Goal: Task Accomplishment & Management: Manage account settings

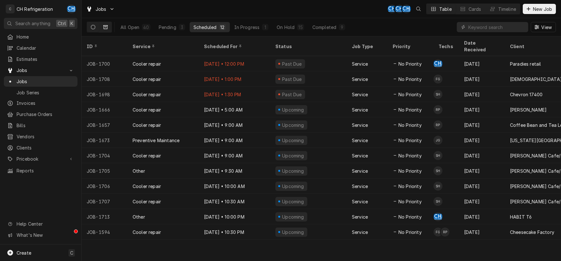
click at [105, 28] on icon "Dynamic Content Wrapper" at bounding box center [105, 27] width 4 height 4
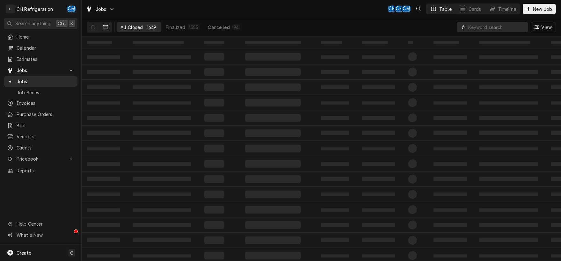
click at [505, 29] on input "Dynamic Content Wrapper" at bounding box center [497, 27] width 57 height 10
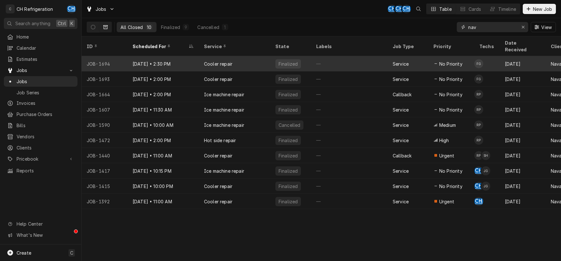
type input "nav"
click at [379, 57] on div "—" at bounding box center [349, 63] width 77 height 15
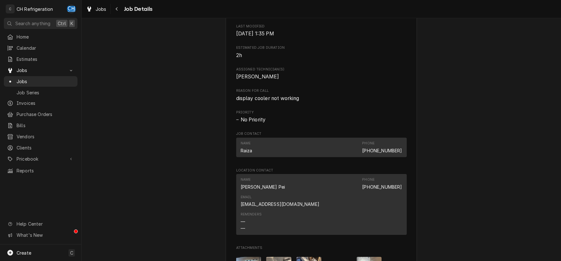
scroll to position [300, 0]
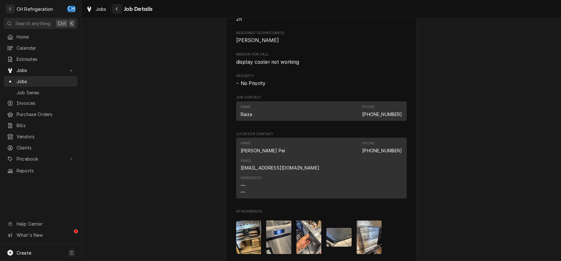
click at [119, 11] on div "Navigate back" at bounding box center [117, 9] width 6 height 6
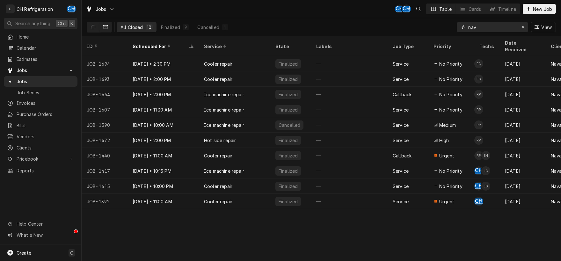
drag, startPoint x: 482, startPoint y: 29, endPoint x: 461, endPoint y: 32, distance: 21.3
click at [469, 32] on input "nav" at bounding box center [493, 27] width 48 height 10
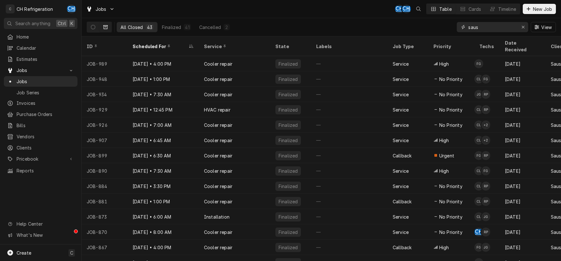
type input "saus"
click at [289, 60] on div "Finalized" at bounding box center [290, 63] width 41 height 15
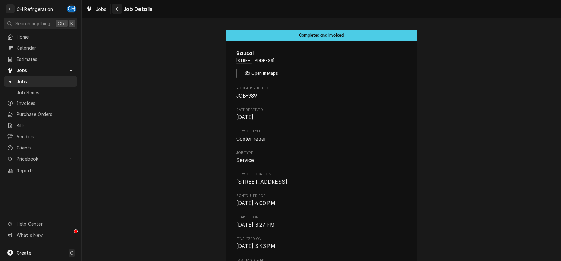
click at [119, 7] on div "Navigate back" at bounding box center [117, 9] width 6 height 6
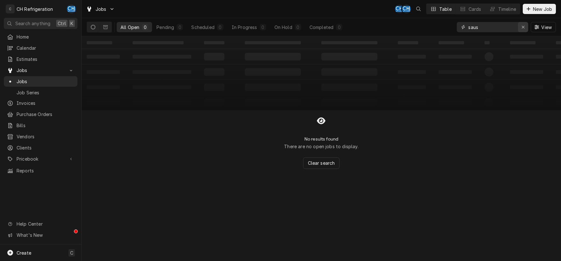
click at [521, 26] on div "Erase input" at bounding box center [523, 27] width 6 height 6
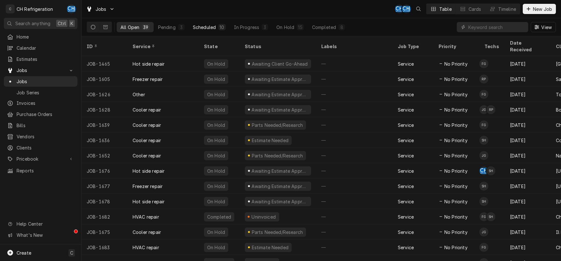
click at [198, 24] on div "Scheduled" at bounding box center [204, 27] width 23 height 7
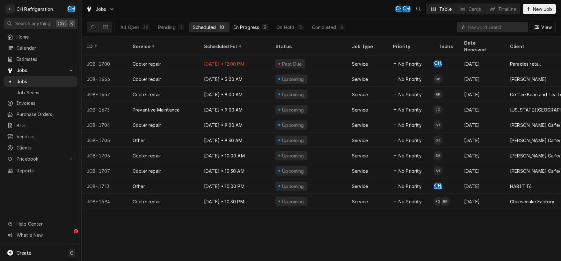
click at [253, 27] on div "In Progress" at bounding box center [247, 27] width 26 height 7
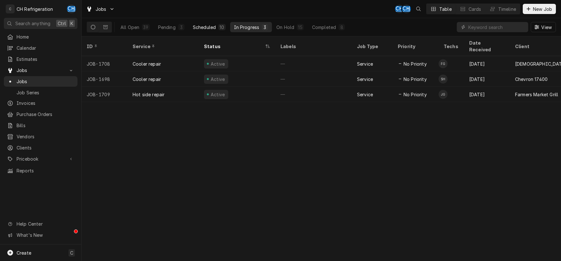
click at [199, 26] on div "Scheduled" at bounding box center [204, 27] width 23 height 7
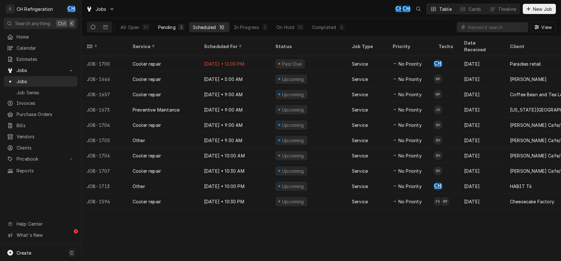
click at [166, 25] on div "Pending" at bounding box center [167, 27] width 18 height 7
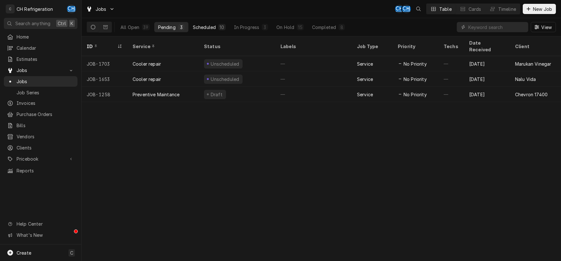
click at [196, 28] on div "Scheduled" at bounding box center [204, 27] width 23 height 7
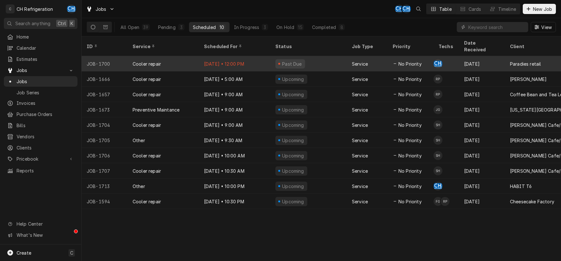
click at [316, 56] on div "Past Due" at bounding box center [308, 63] width 77 height 15
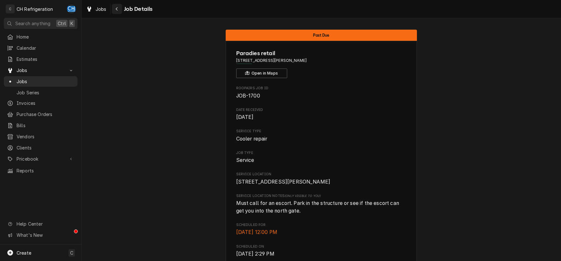
click at [118, 9] on div "Navigate back" at bounding box center [117, 9] width 6 height 6
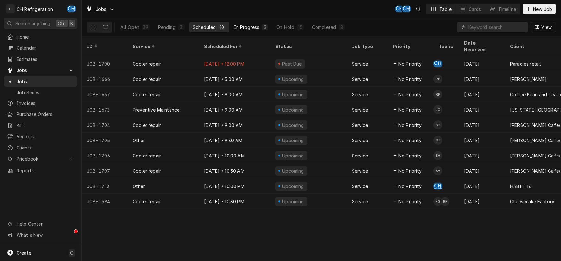
click at [248, 28] on div "In Progress" at bounding box center [247, 27] width 26 height 7
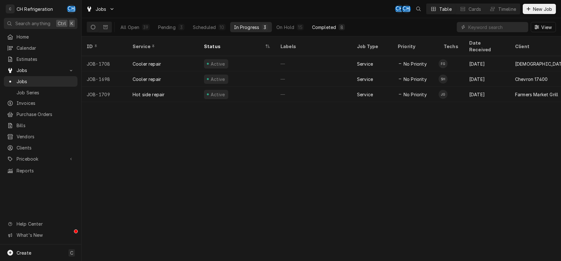
click at [321, 32] on button "Completed 8" at bounding box center [328, 27] width 41 height 10
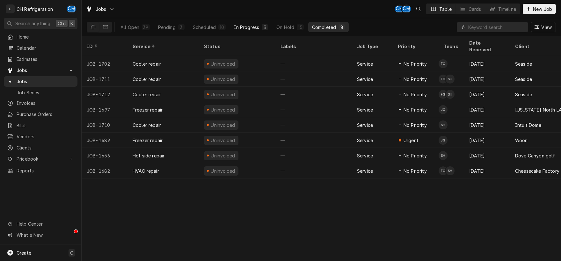
click at [248, 26] on div "In Progress" at bounding box center [247, 27] width 26 height 7
